Goal: Task Accomplishment & Management: Use online tool/utility

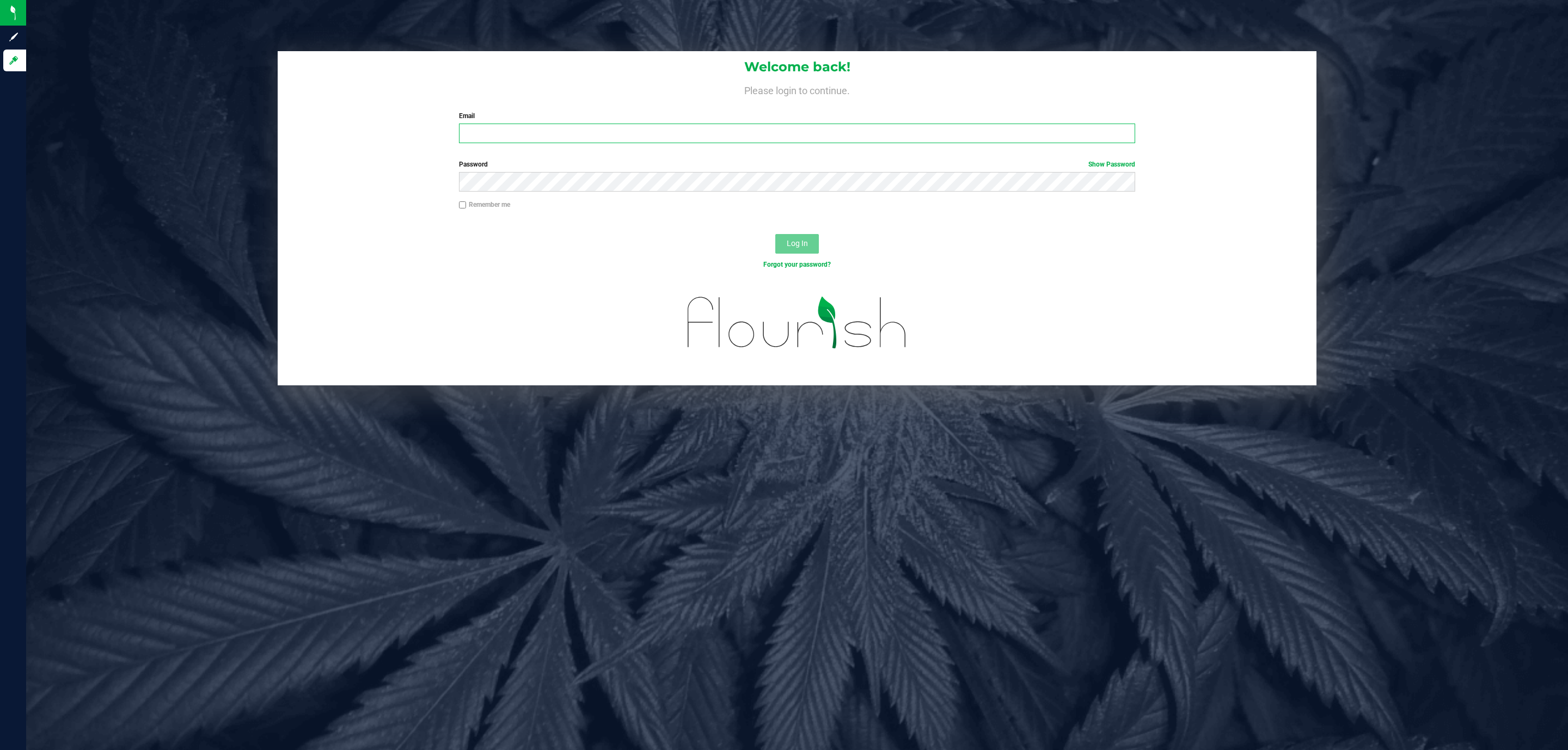
click at [547, 135] on input "Email" at bounding box center [796, 133] width 676 height 19
type input "[EMAIL_ADDRESS][DOMAIN_NAME]"
click at [775, 234] on button "Log In" at bounding box center [797, 243] width 44 height 19
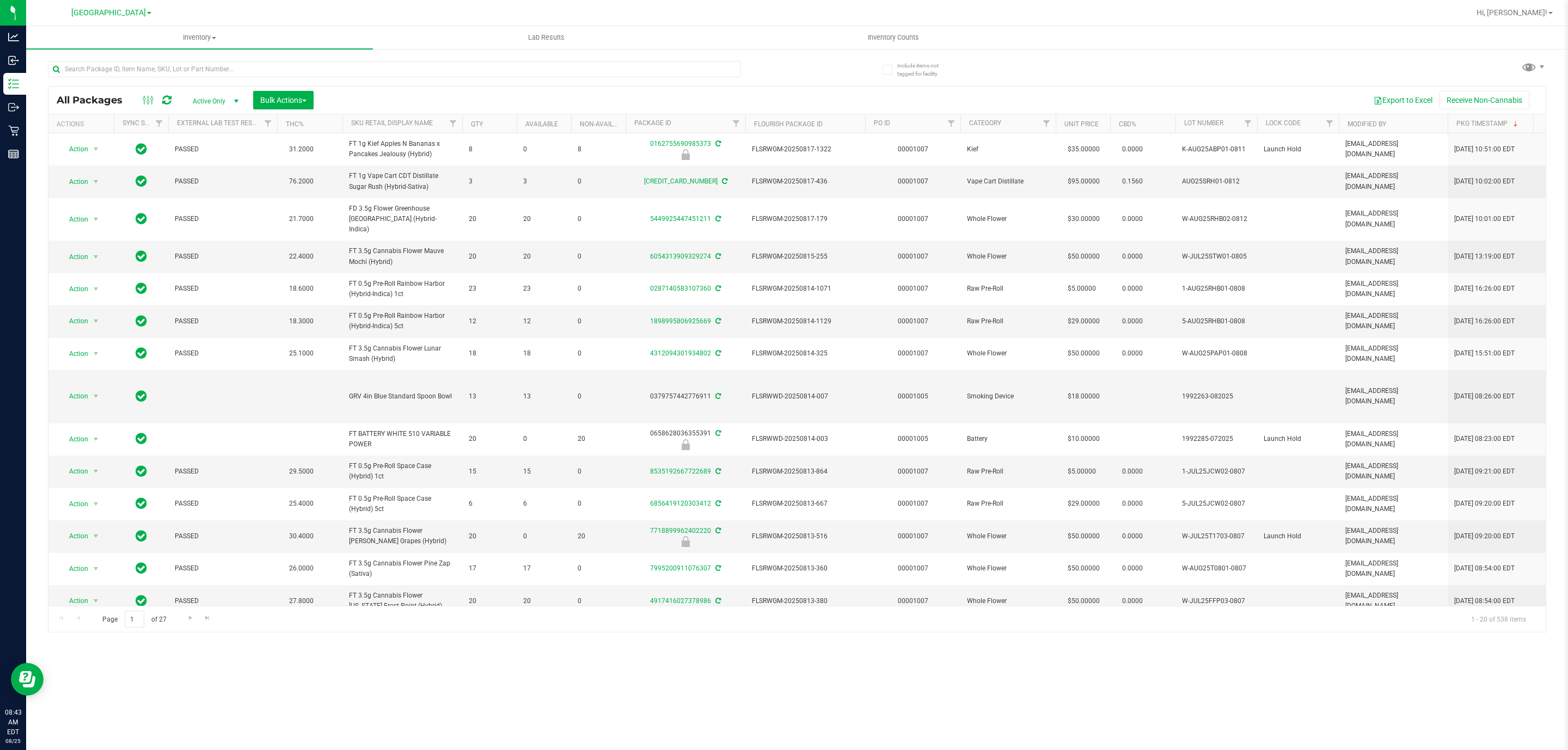
click at [345, 59] on div at bounding box center [423, 69] width 749 height 35
click at [345, 71] on input "text" at bounding box center [394, 69] width 693 height 16
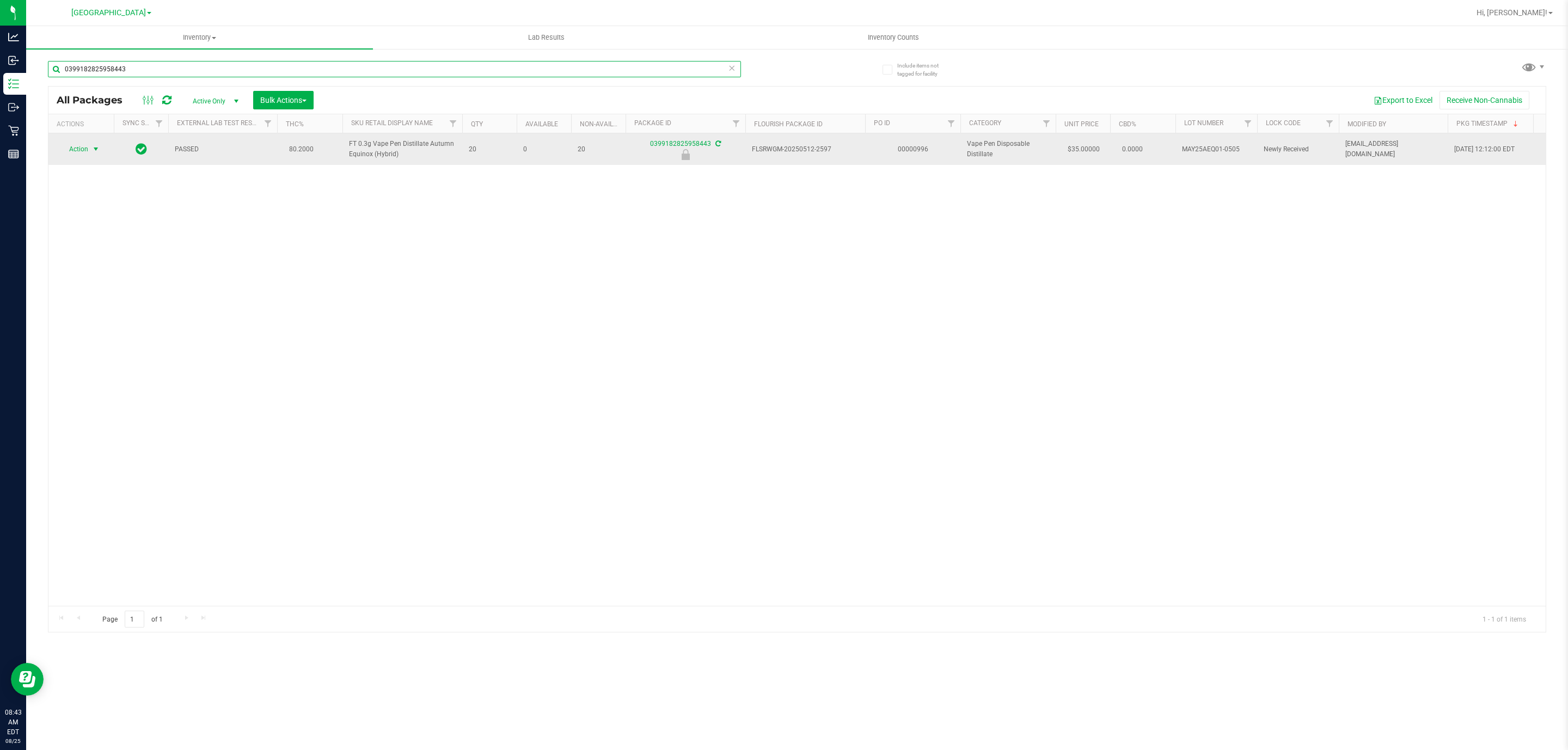
type input "0399182825958443"
click at [98, 144] on span "select" at bounding box center [96, 149] width 14 height 15
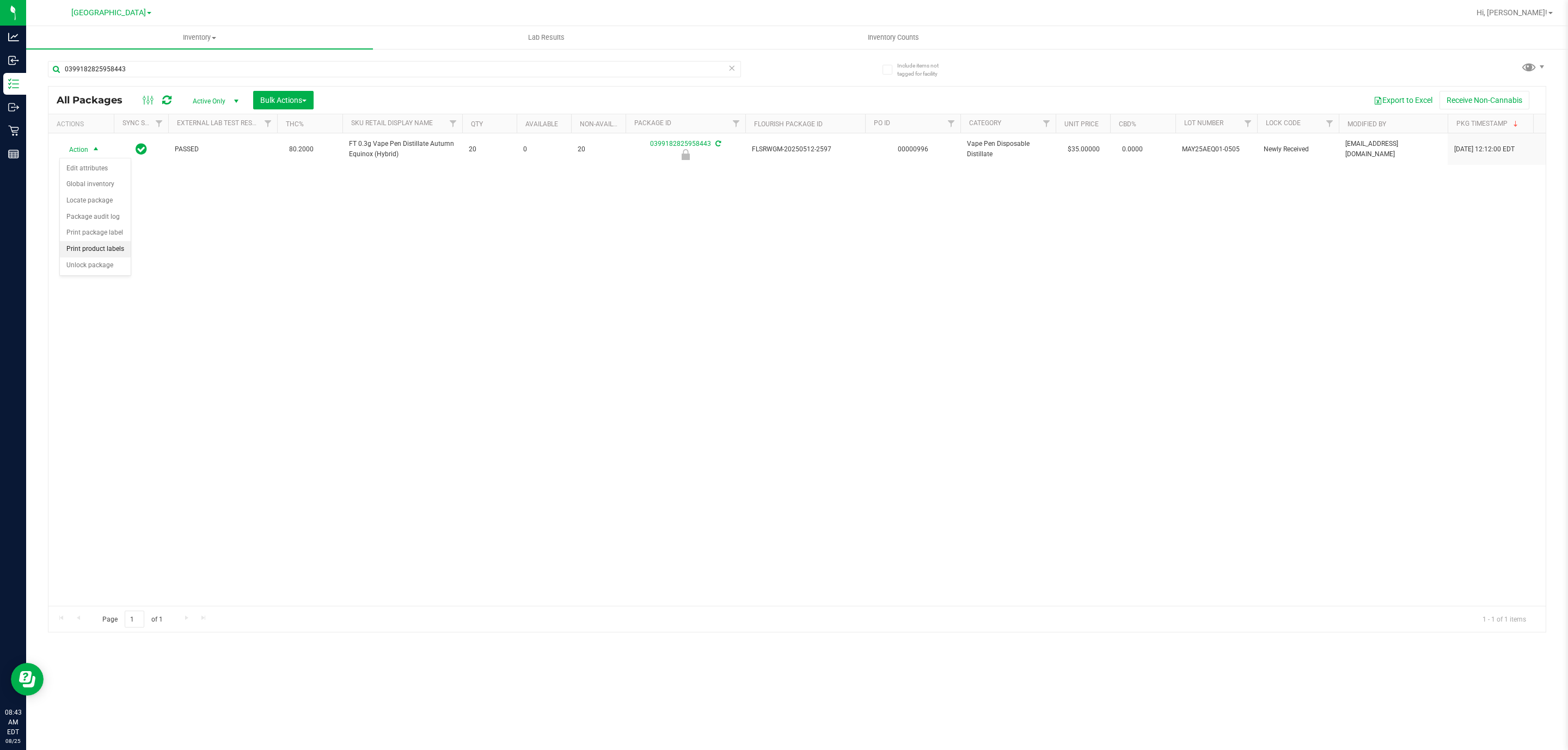
click at [64, 258] on li "Print product labels" at bounding box center [95, 249] width 71 height 16
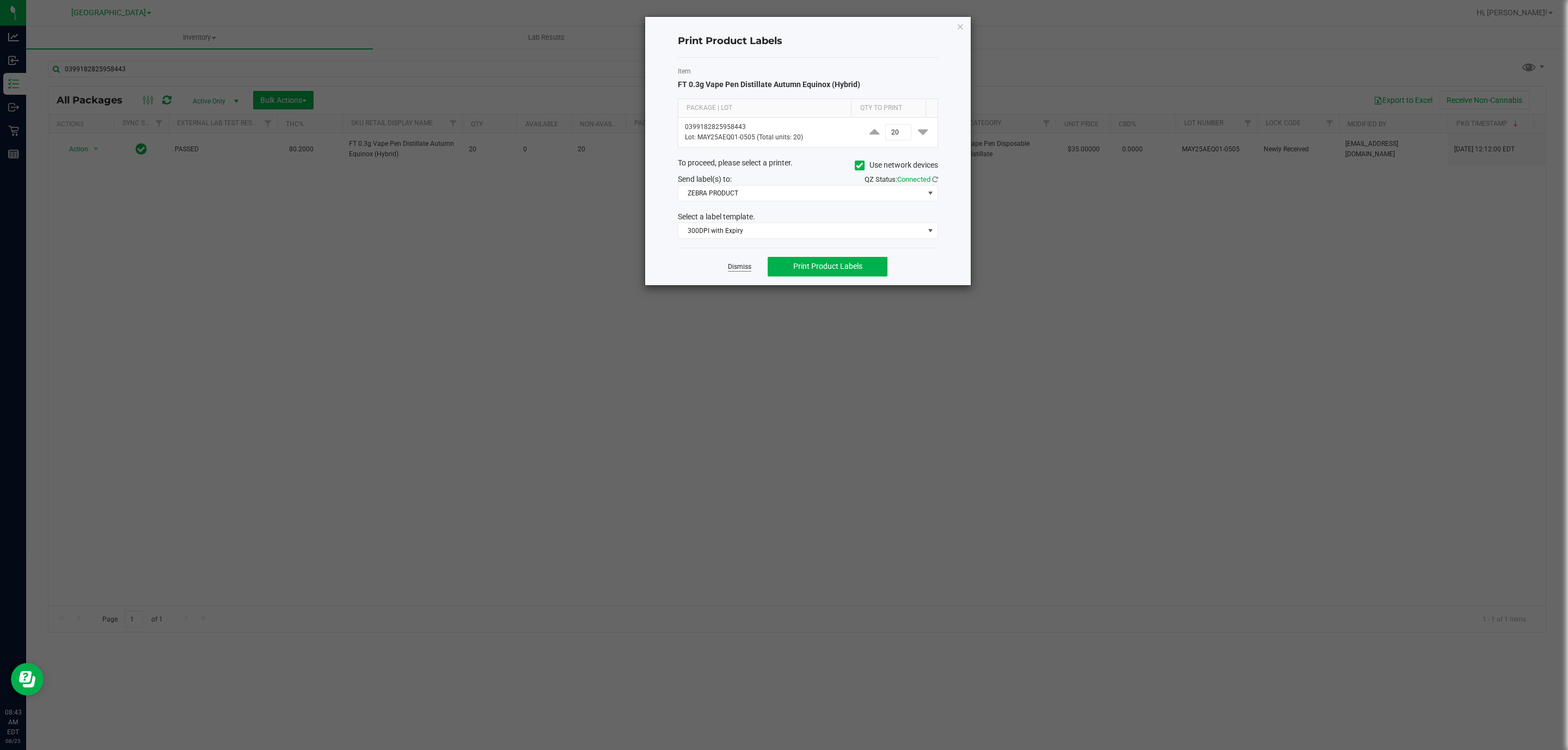
click at [740, 271] on link "Dismiss" at bounding box center [740, 266] width 24 height 9
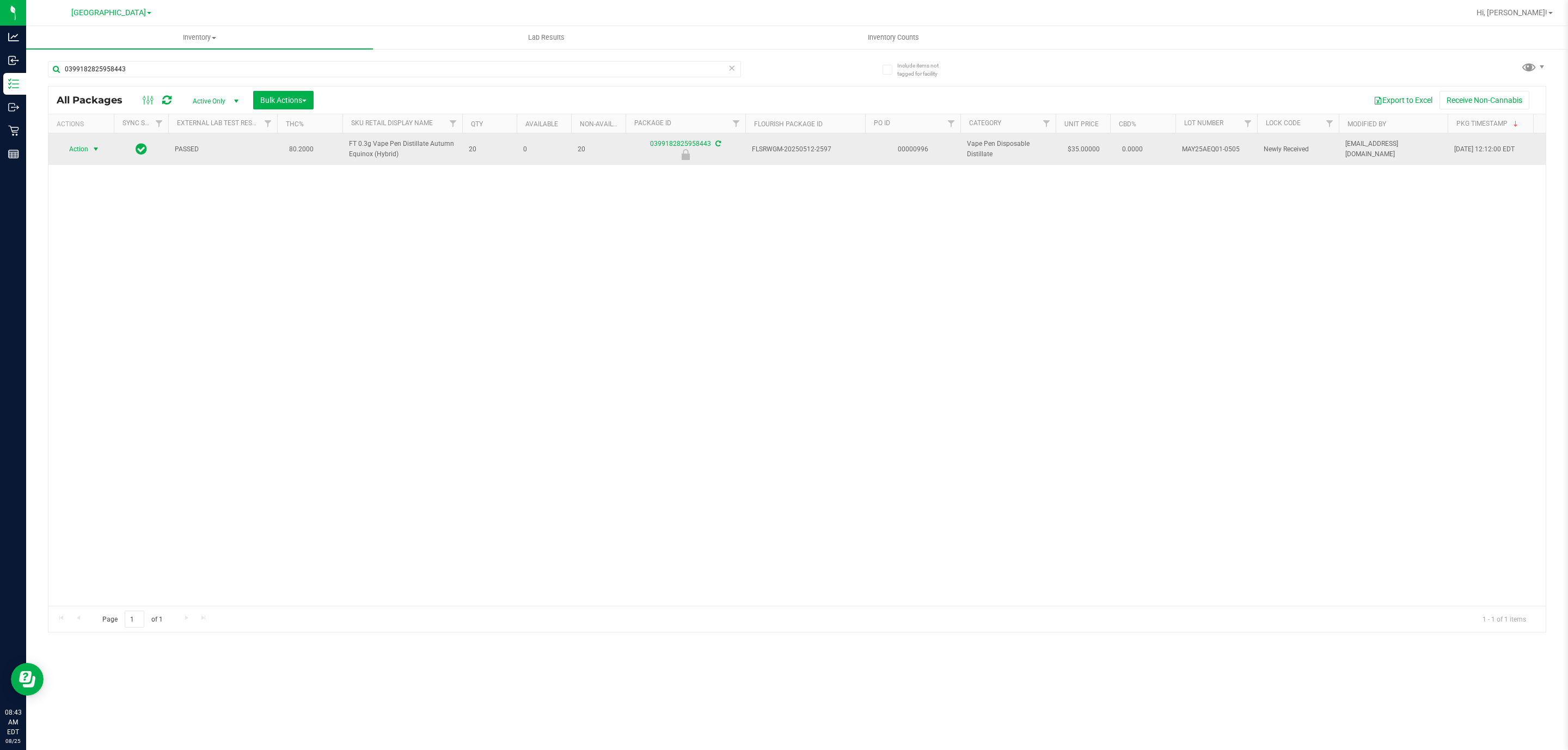
drag, startPoint x: 97, startPoint y: 157, endPoint x: 94, endPoint y: 151, distance: 6.7
click at [95, 152] on span "select" at bounding box center [96, 149] width 14 height 15
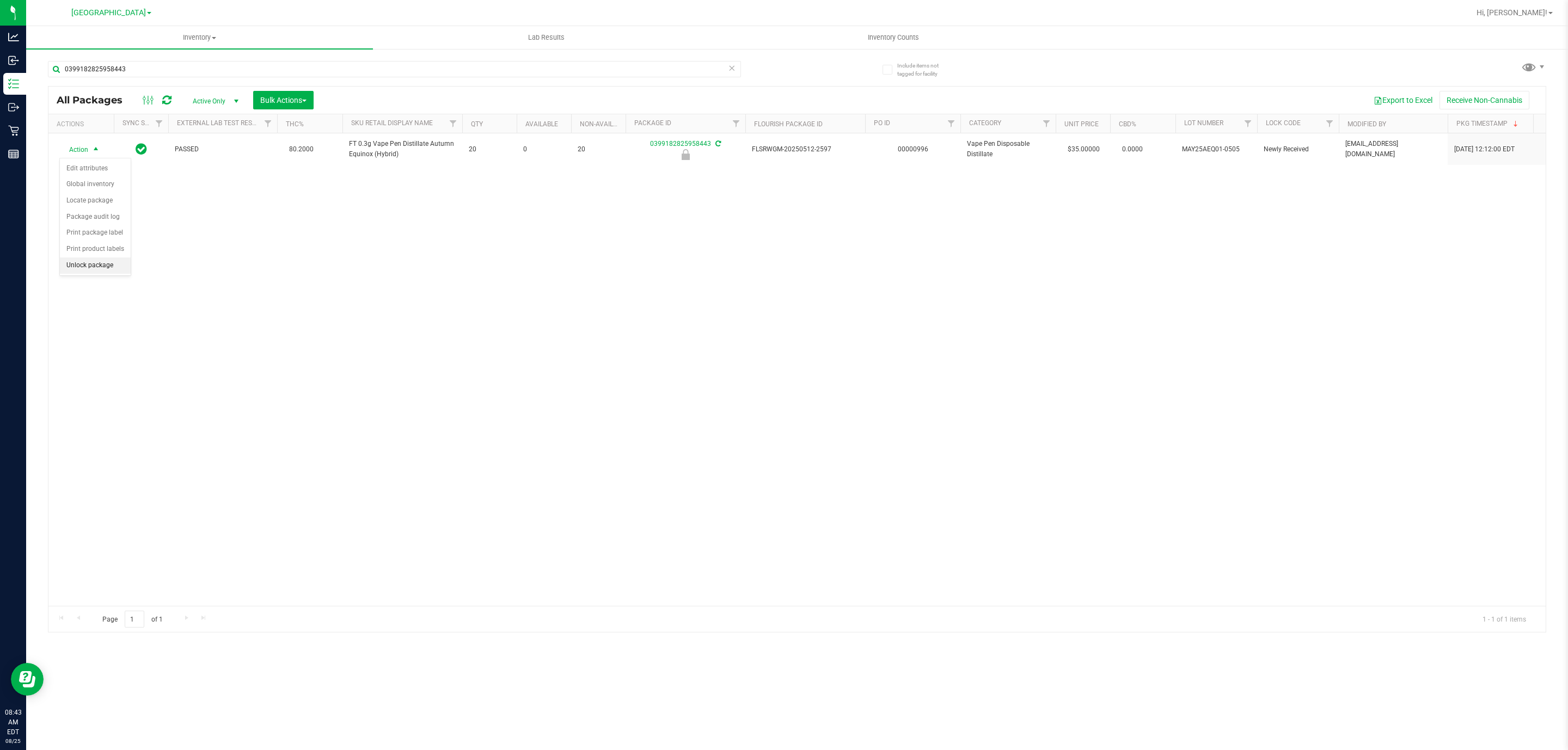
click at [104, 265] on li "Unlock package" at bounding box center [95, 266] width 71 height 16
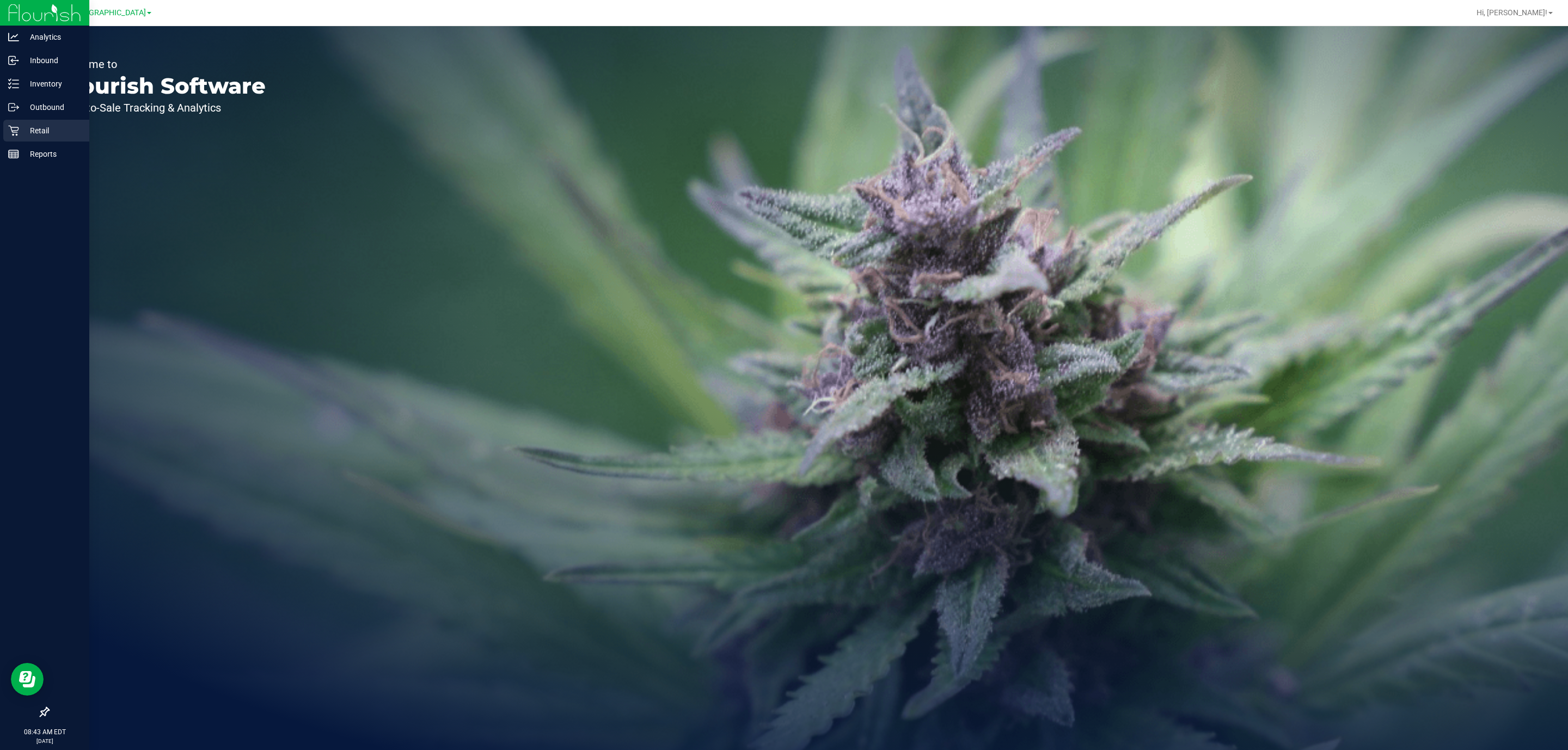
click at [27, 130] on p "Retail" at bounding box center [52, 130] width 66 height 13
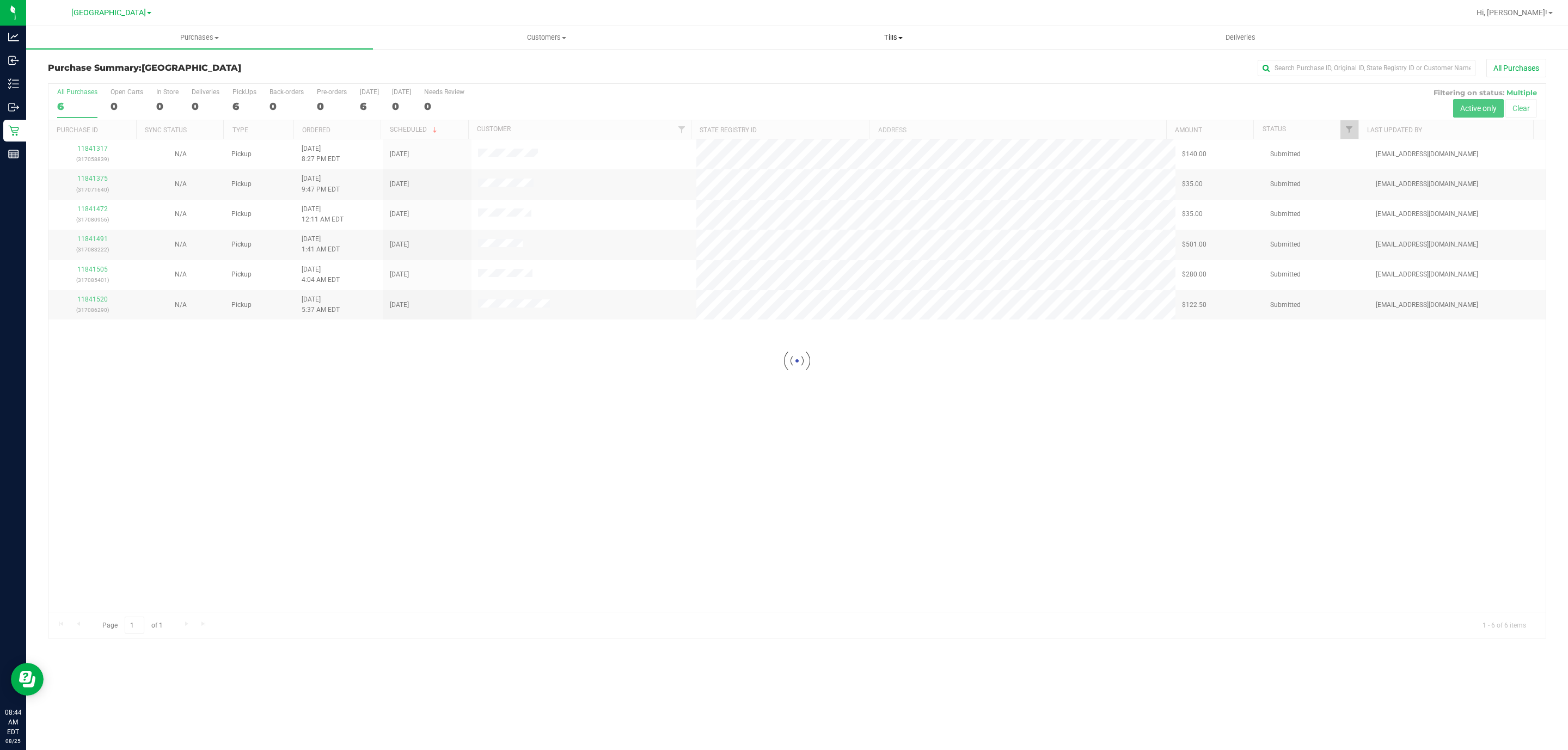
click at [904, 43] on uib-tab-heading "Tills Manage tills Reconcile e-payments" at bounding box center [893, 37] width 346 height 22
click at [777, 66] on span "Manage tills" at bounding box center [757, 66] width 74 height 9
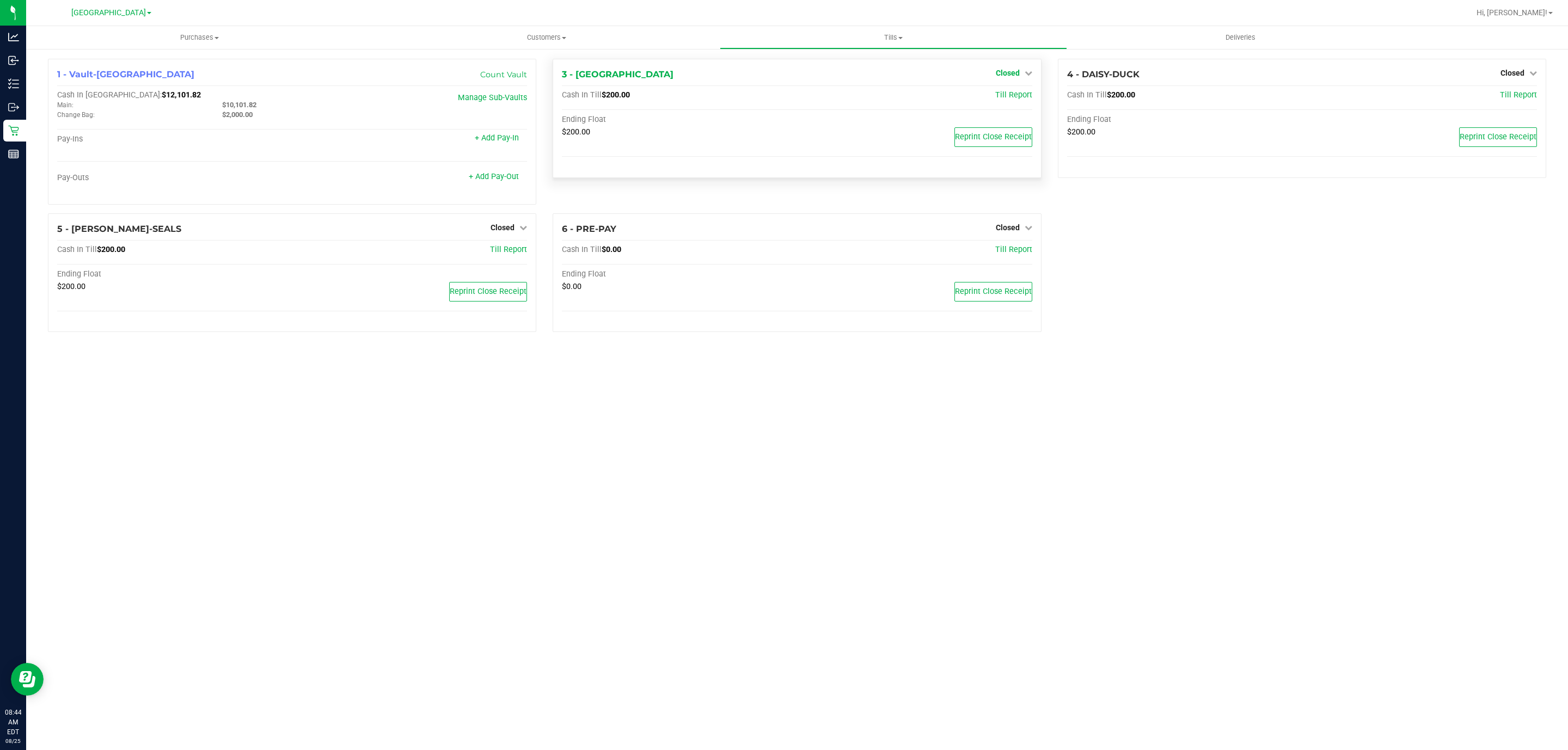
click at [1027, 75] on icon at bounding box center [1028, 73] width 7 height 7
click at [1004, 98] on link "Open Till" at bounding box center [1007, 96] width 29 height 9
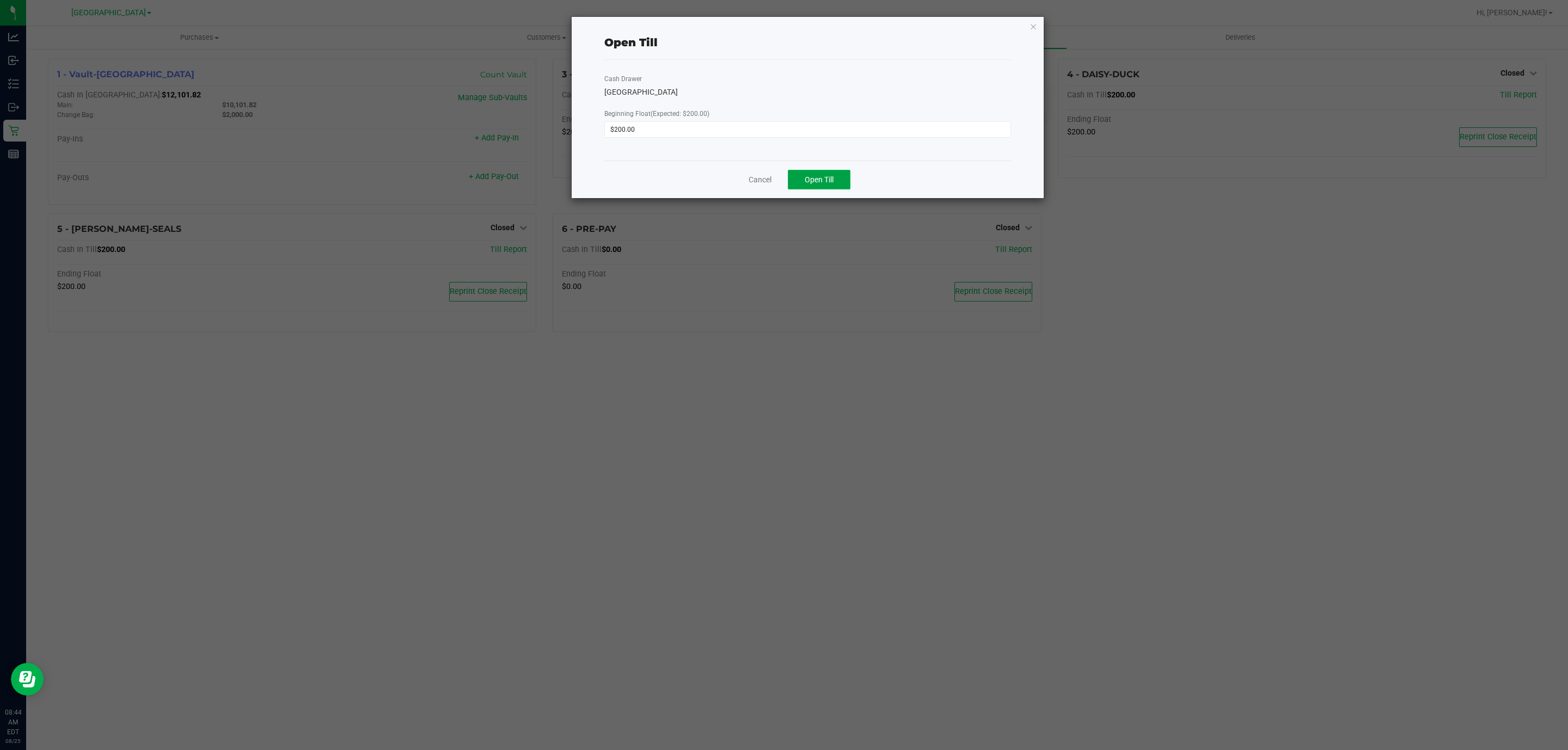
drag, startPoint x: 823, startPoint y: 173, endPoint x: 770, endPoint y: 183, distance: 53.9
click at [821, 173] on button "Open Till" at bounding box center [819, 179] width 62 height 19
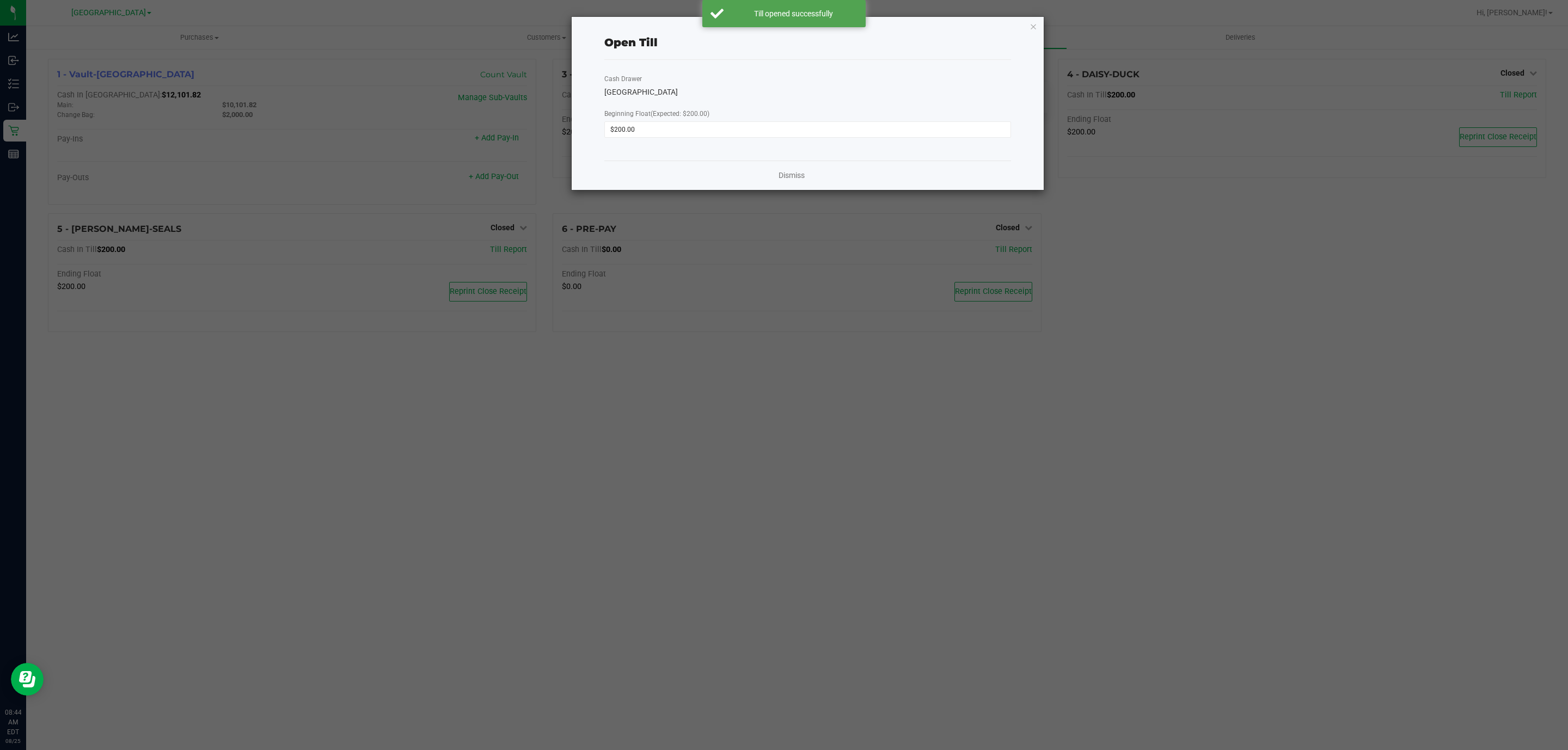
drag, startPoint x: 774, startPoint y: 180, endPoint x: 785, endPoint y: 178, distance: 11.2
click at [777, 180] on div "Dismiss" at bounding box center [807, 175] width 406 height 29
click at [785, 178] on link "Dismiss" at bounding box center [791, 175] width 26 height 11
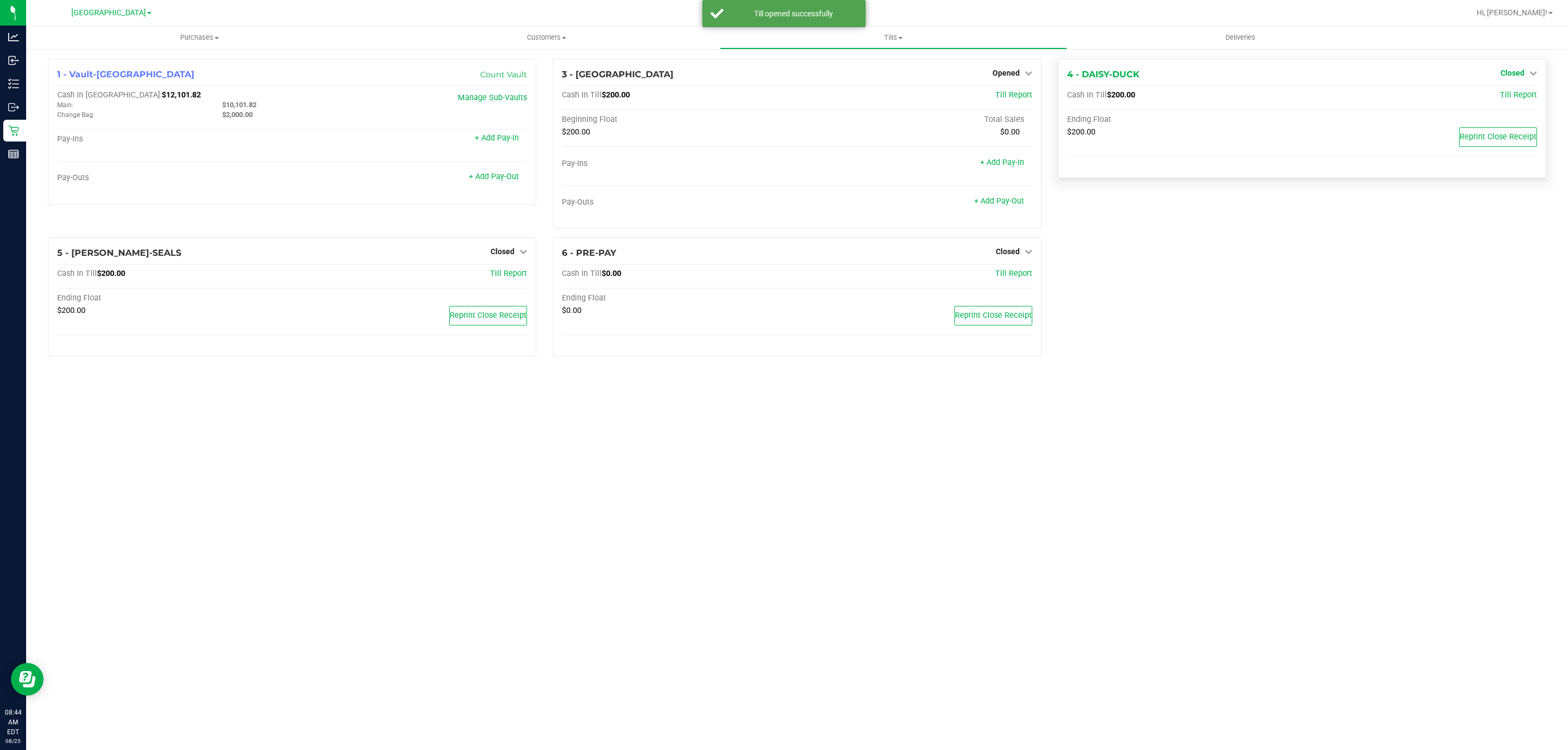
click at [1521, 72] on span "Closed" at bounding box center [1512, 73] width 24 height 9
click at [1496, 100] on div "Open Till" at bounding box center [1511, 96] width 81 height 14
click at [1501, 100] on link "Open Till" at bounding box center [1512, 96] width 29 height 9
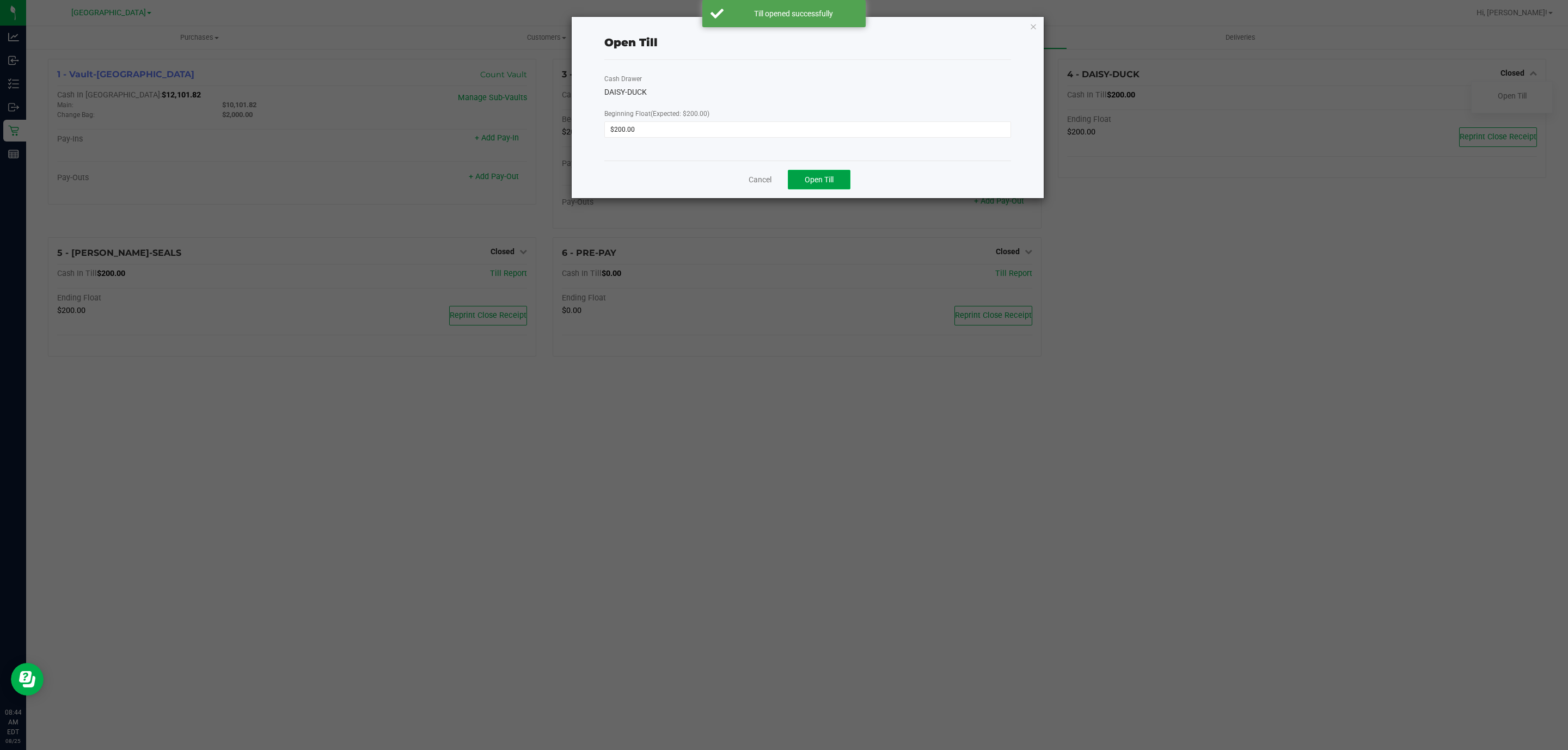
click at [812, 183] on span "Open Till" at bounding box center [819, 180] width 29 height 9
click at [785, 177] on link "Dismiss" at bounding box center [791, 175] width 26 height 11
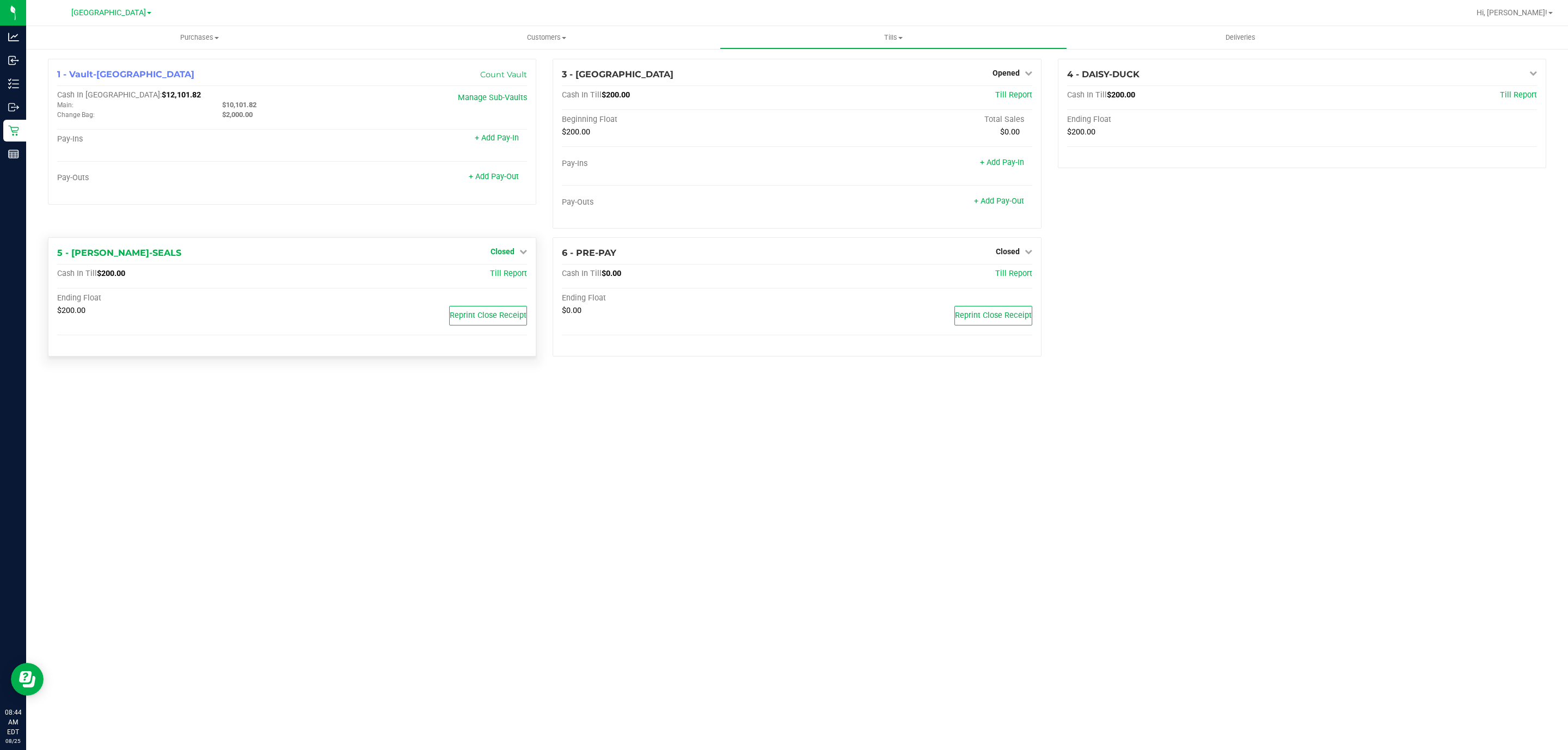
click at [502, 248] on span "Closed" at bounding box center [502, 251] width 24 height 9
click at [491, 271] on link "Open Till" at bounding box center [502, 275] width 29 height 9
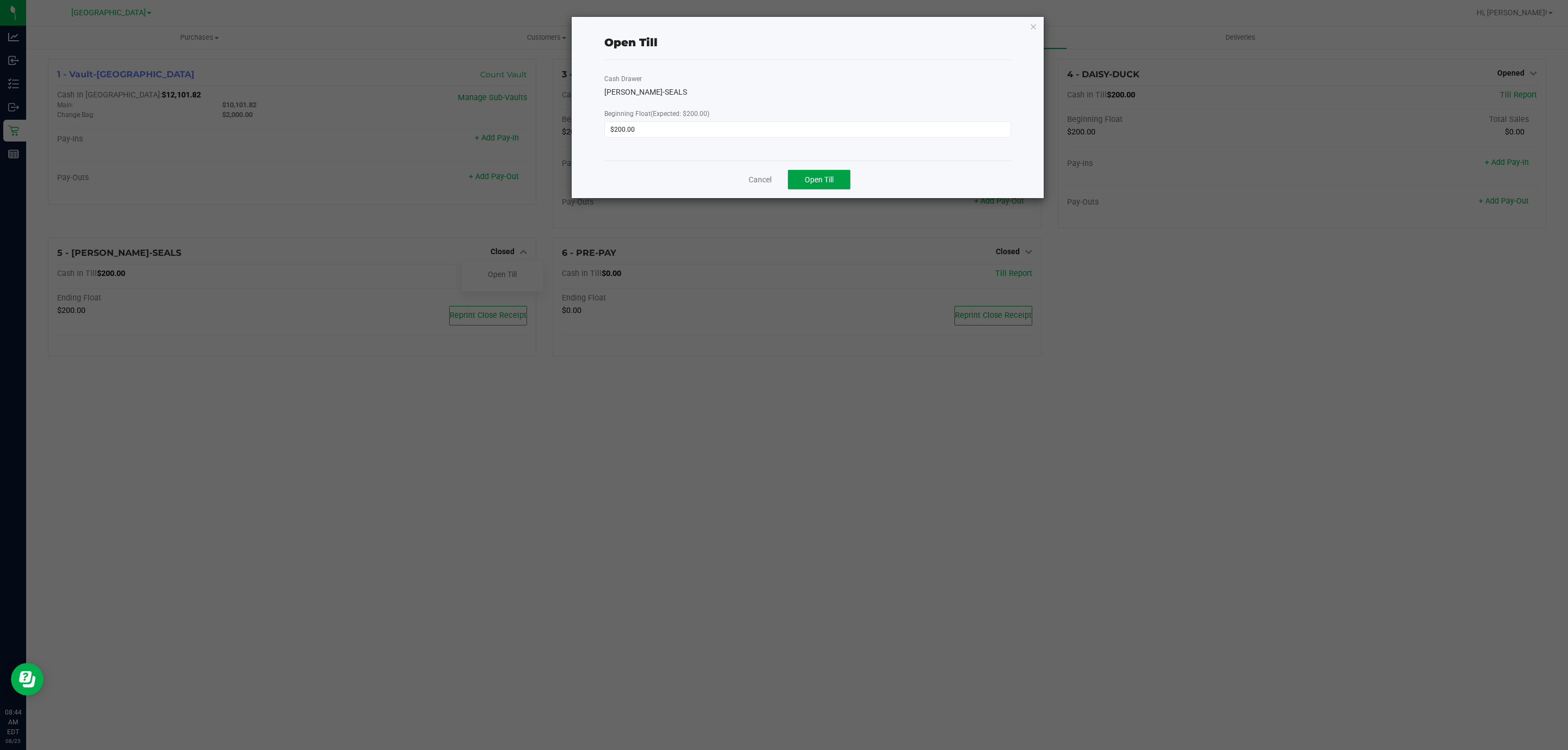
click at [809, 181] on span "Open Till" at bounding box center [819, 180] width 29 height 9
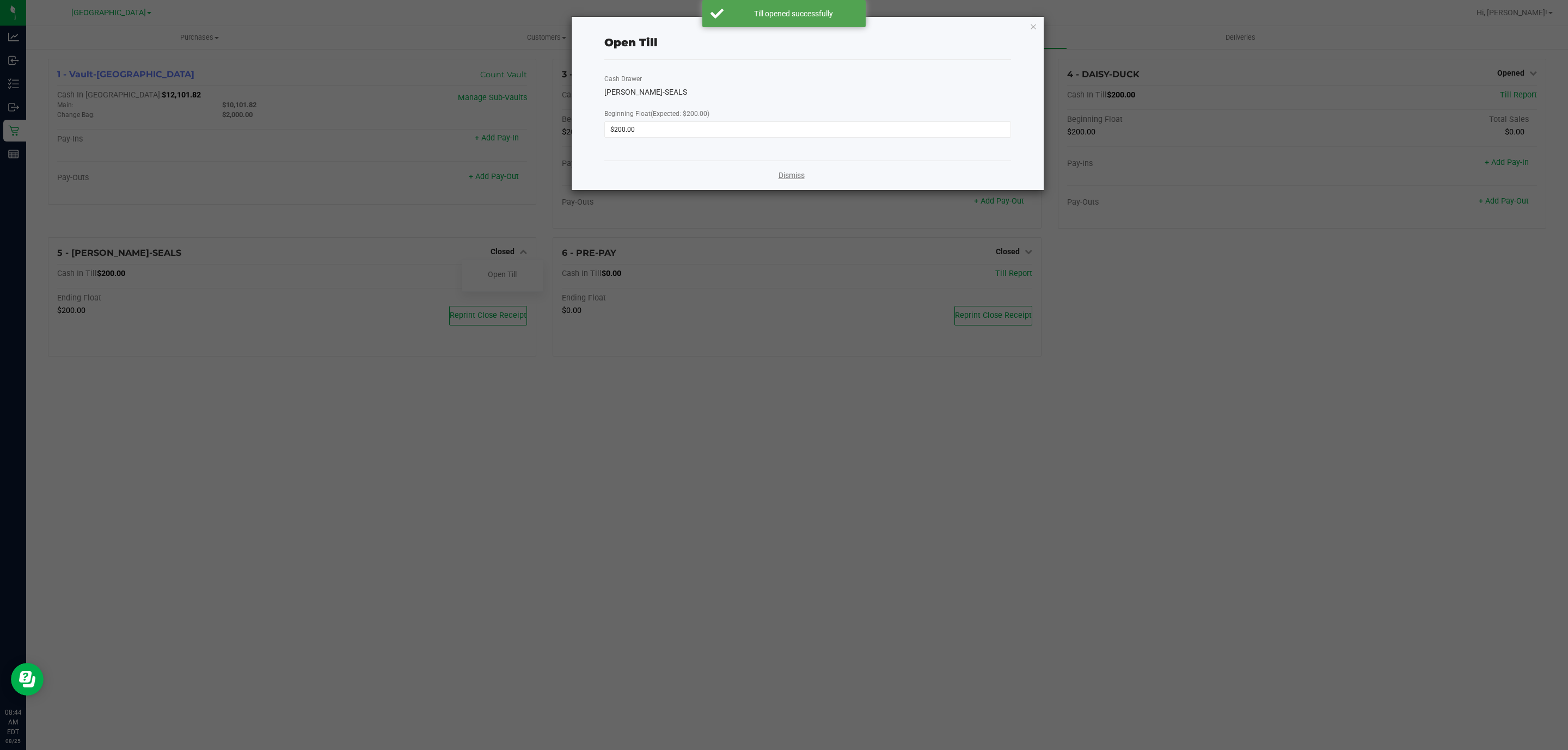
click at [785, 181] on link "Dismiss" at bounding box center [791, 175] width 26 height 11
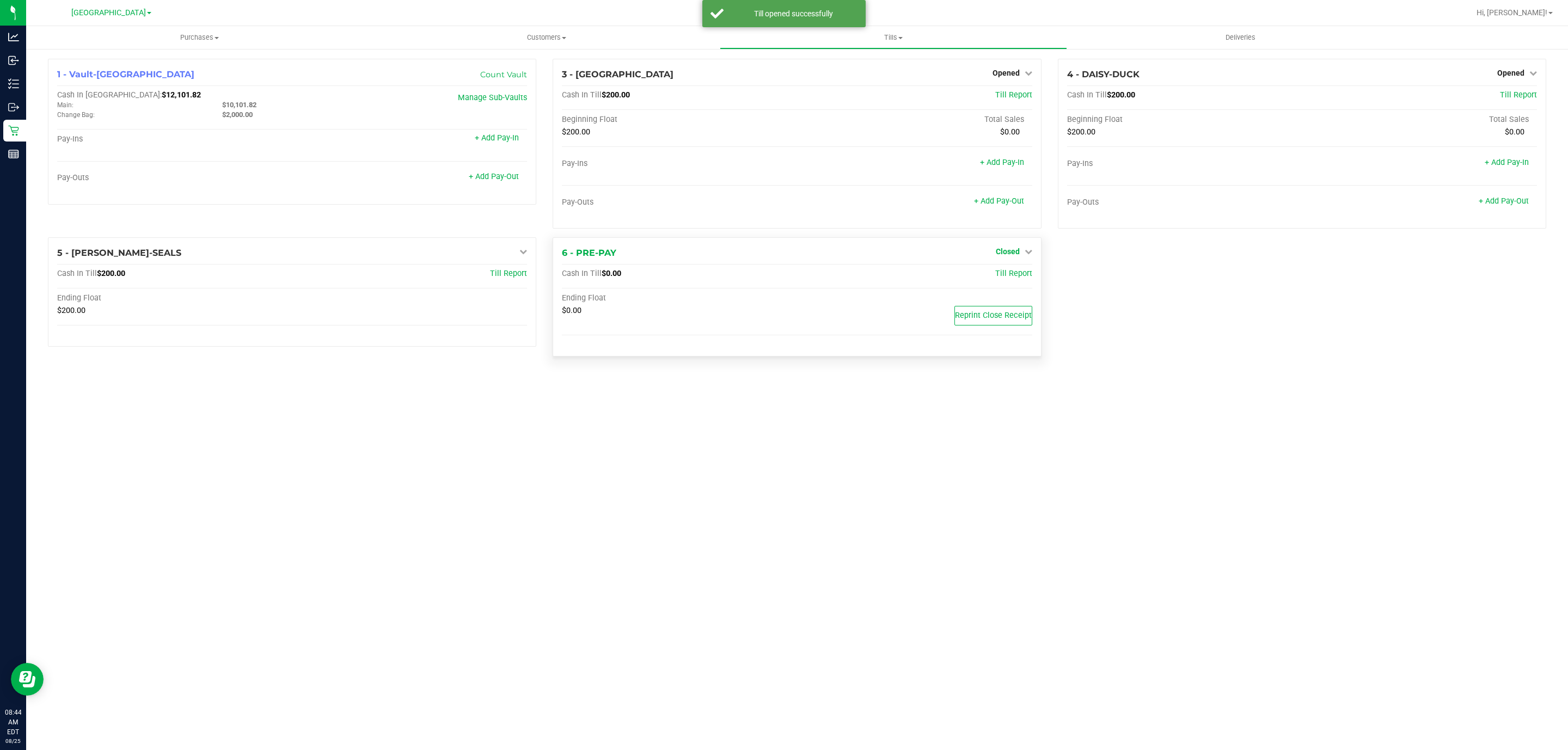
click at [1005, 252] on span "Closed" at bounding box center [1007, 251] width 24 height 9
click at [1002, 278] on link "Open Till" at bounding box center [1007, 275] width 29 height 9
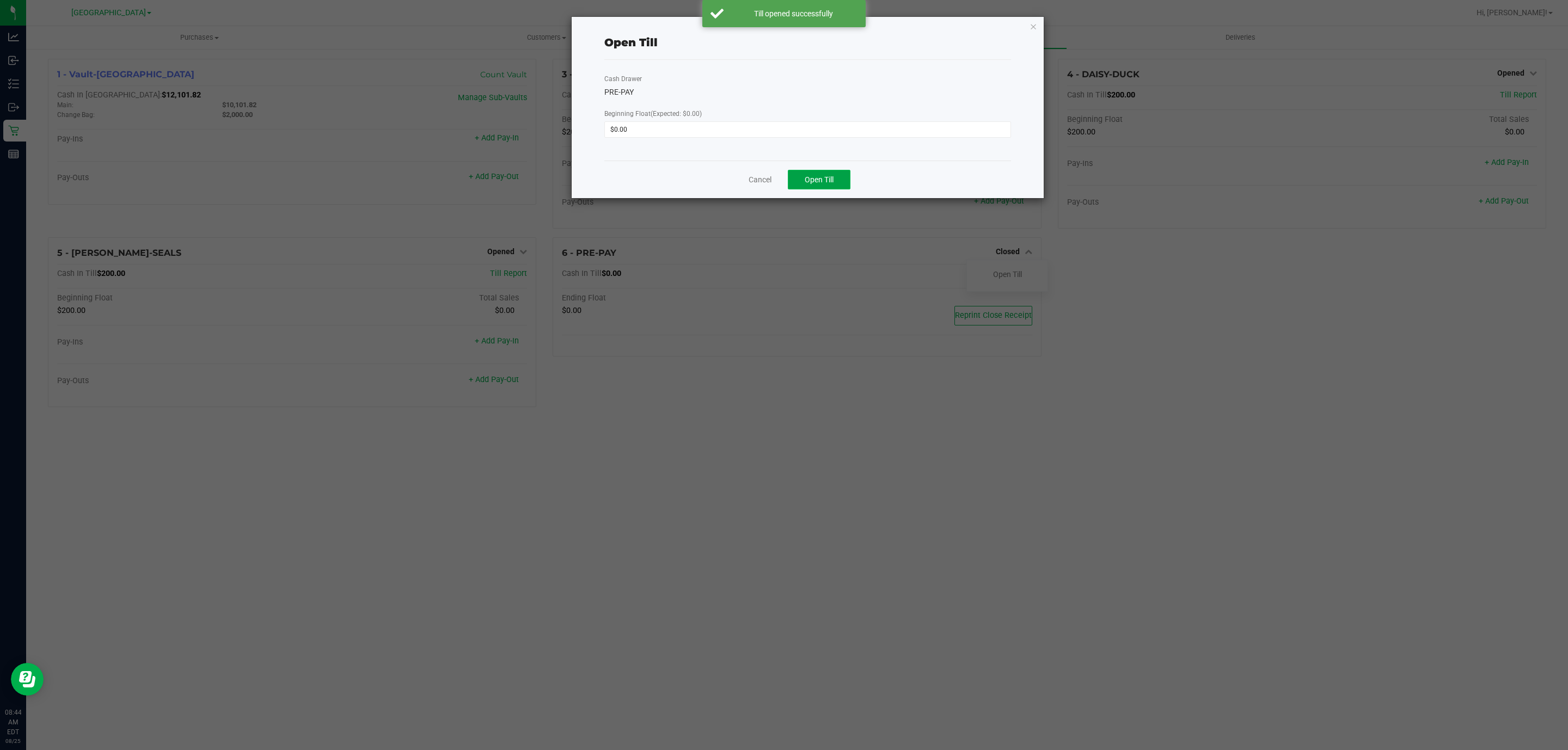
click at [833, 185] on button "Open Till" at bounding box center [819, 179] width 62 height 19
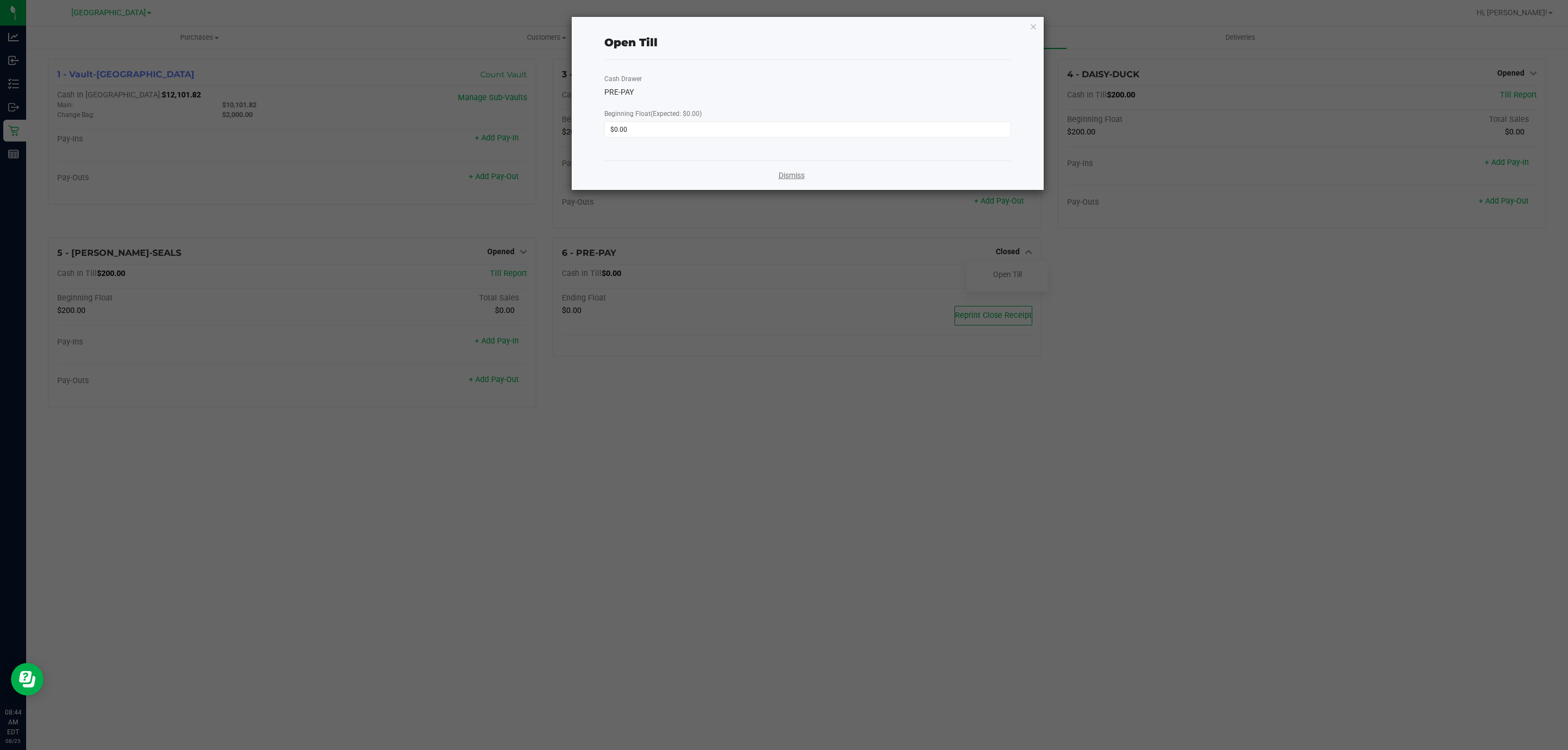
click at [794, 175] on link "Dismiss" at bounding box center [791, 175] width 26 height 11
